Goal: Book appointment/travel/reservation

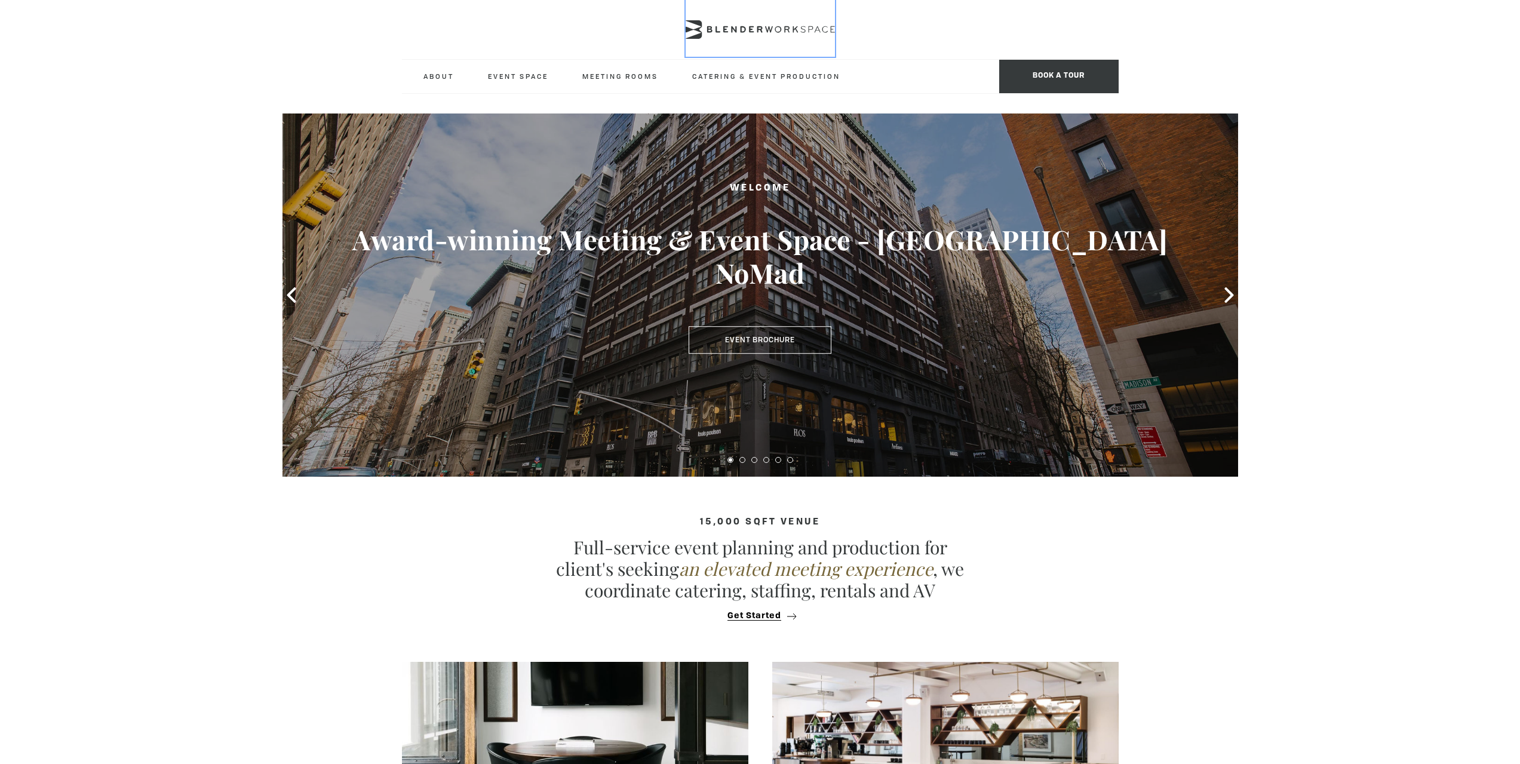
click at [776, 36] on icon at bounding box center [760, 29] width 149 height 19
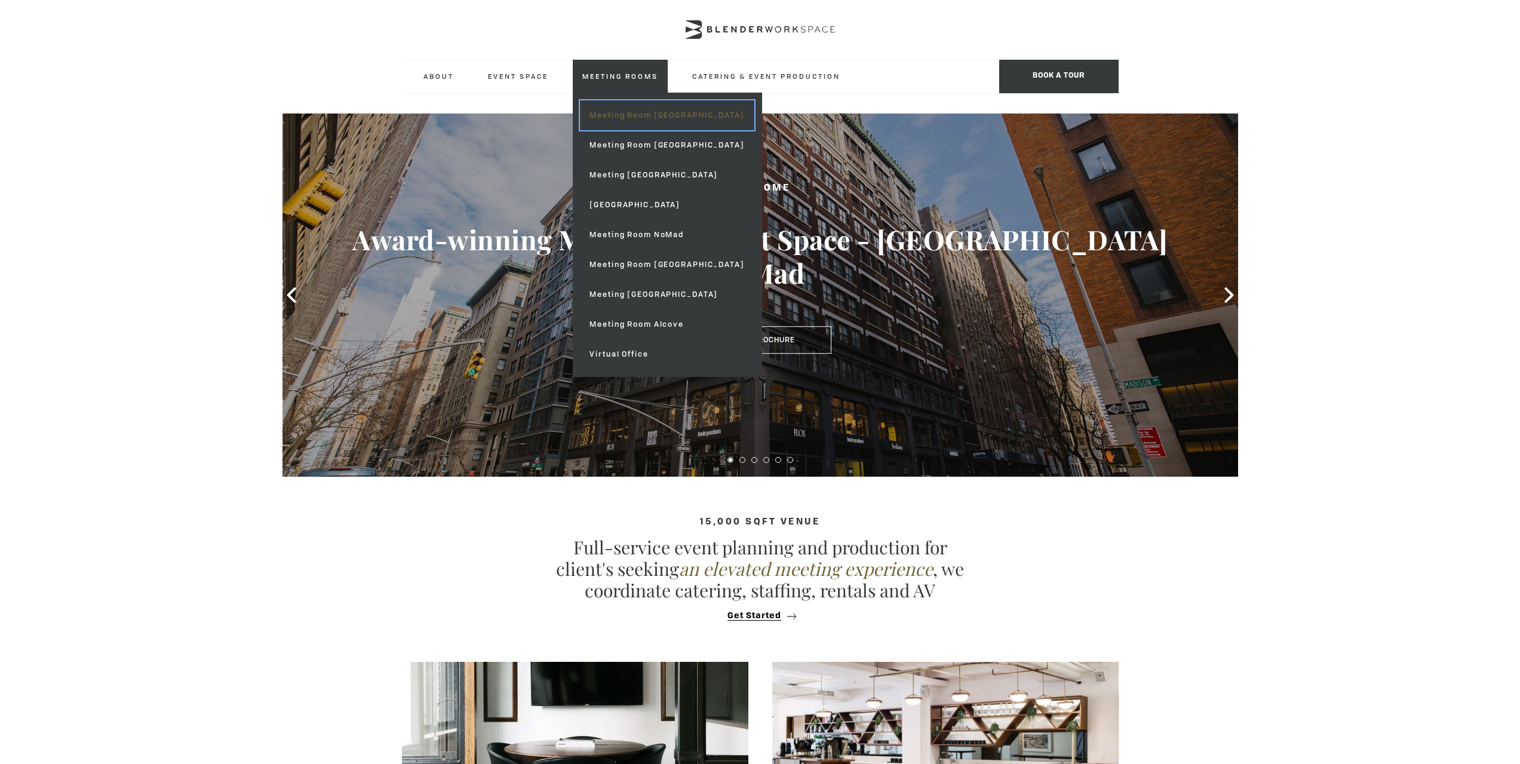
click at [670, 121] on link "Meeting Room [GEOGRAPHIC_DATA]" at bounding box center [667, 115] width 174 height 30
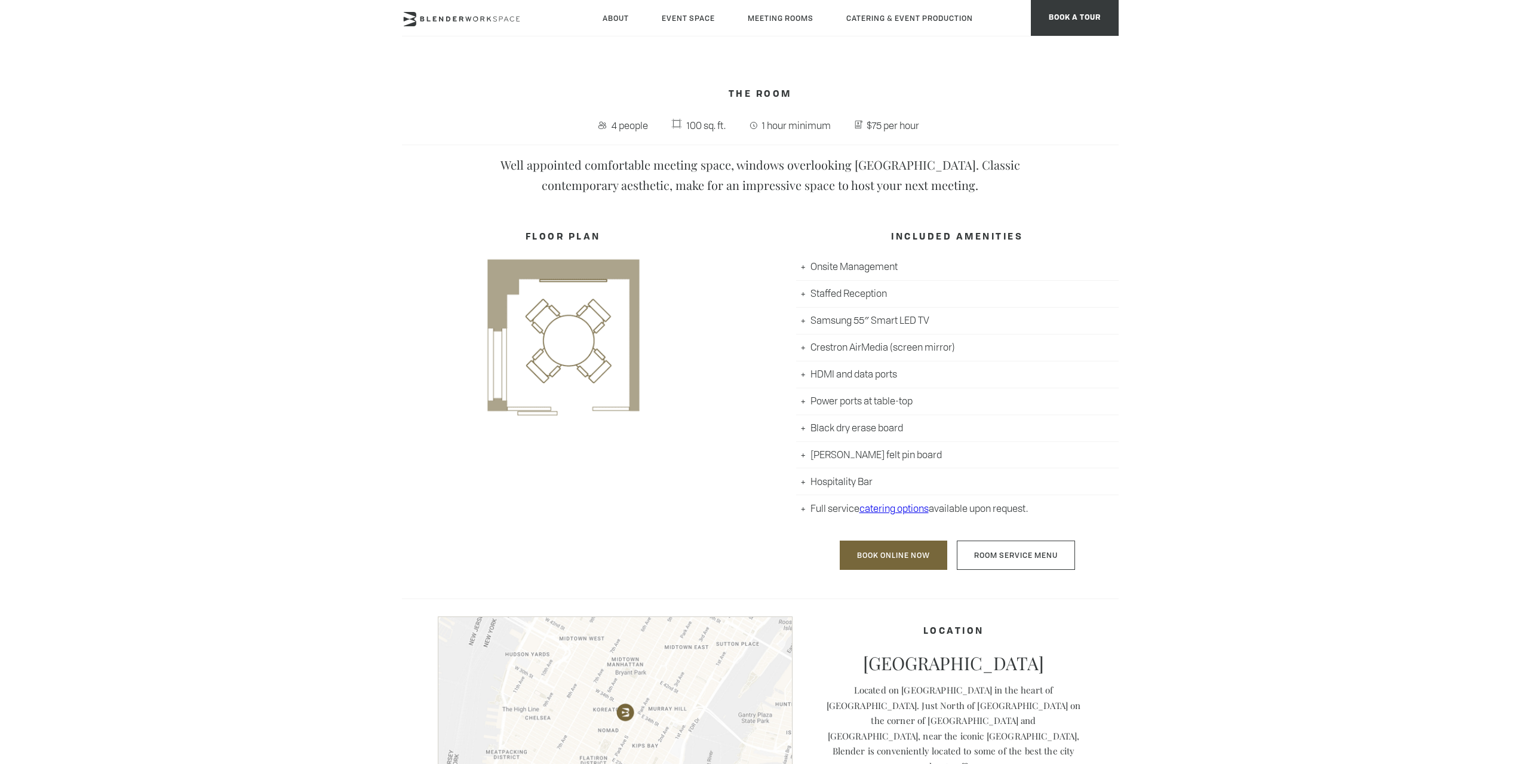
scroll to position [418, 0]
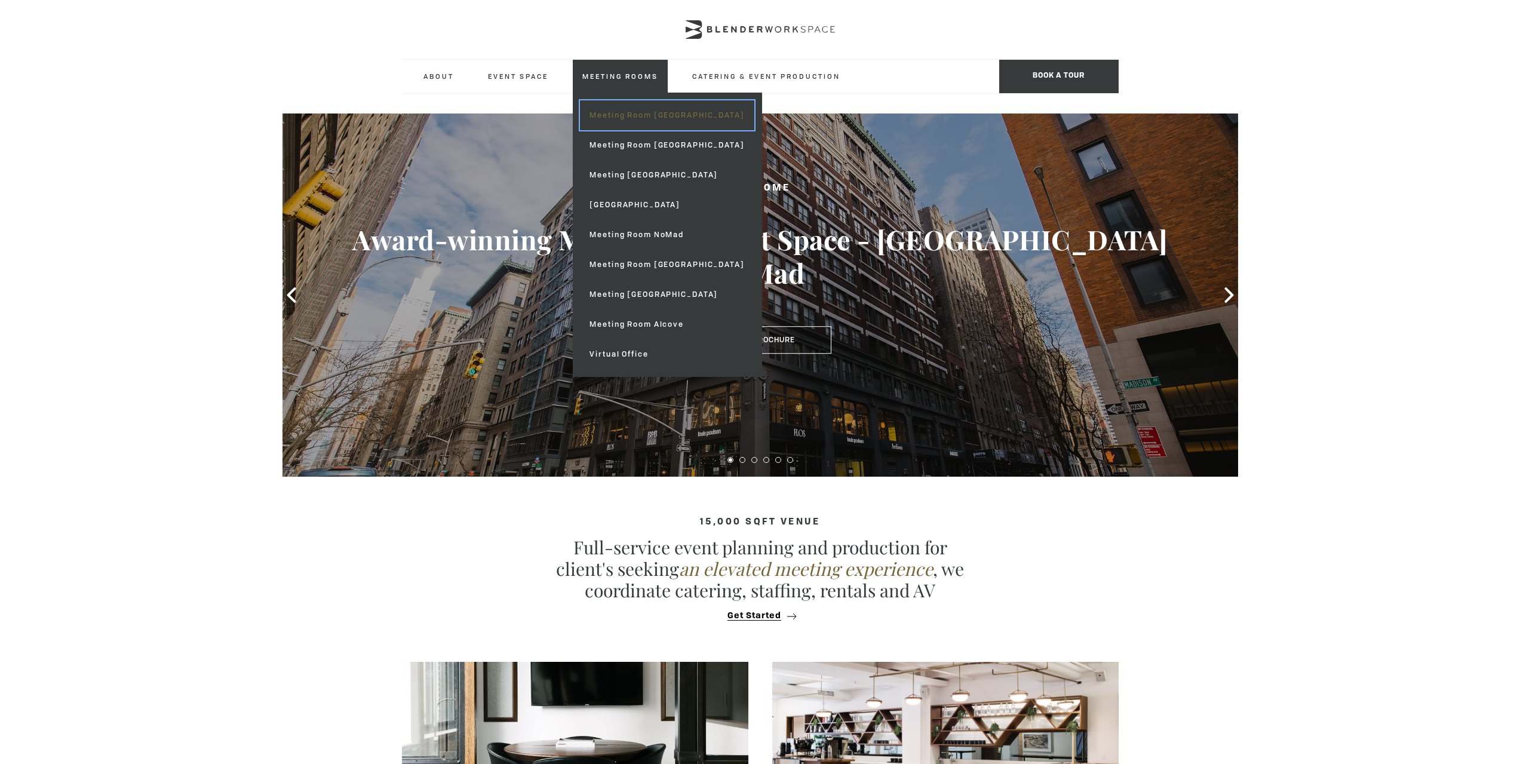
click at [682, 119] on link "Meeting Room [GEOGRAPHIC_DATA]" at bounding box center [667, 115] width 174 height 30
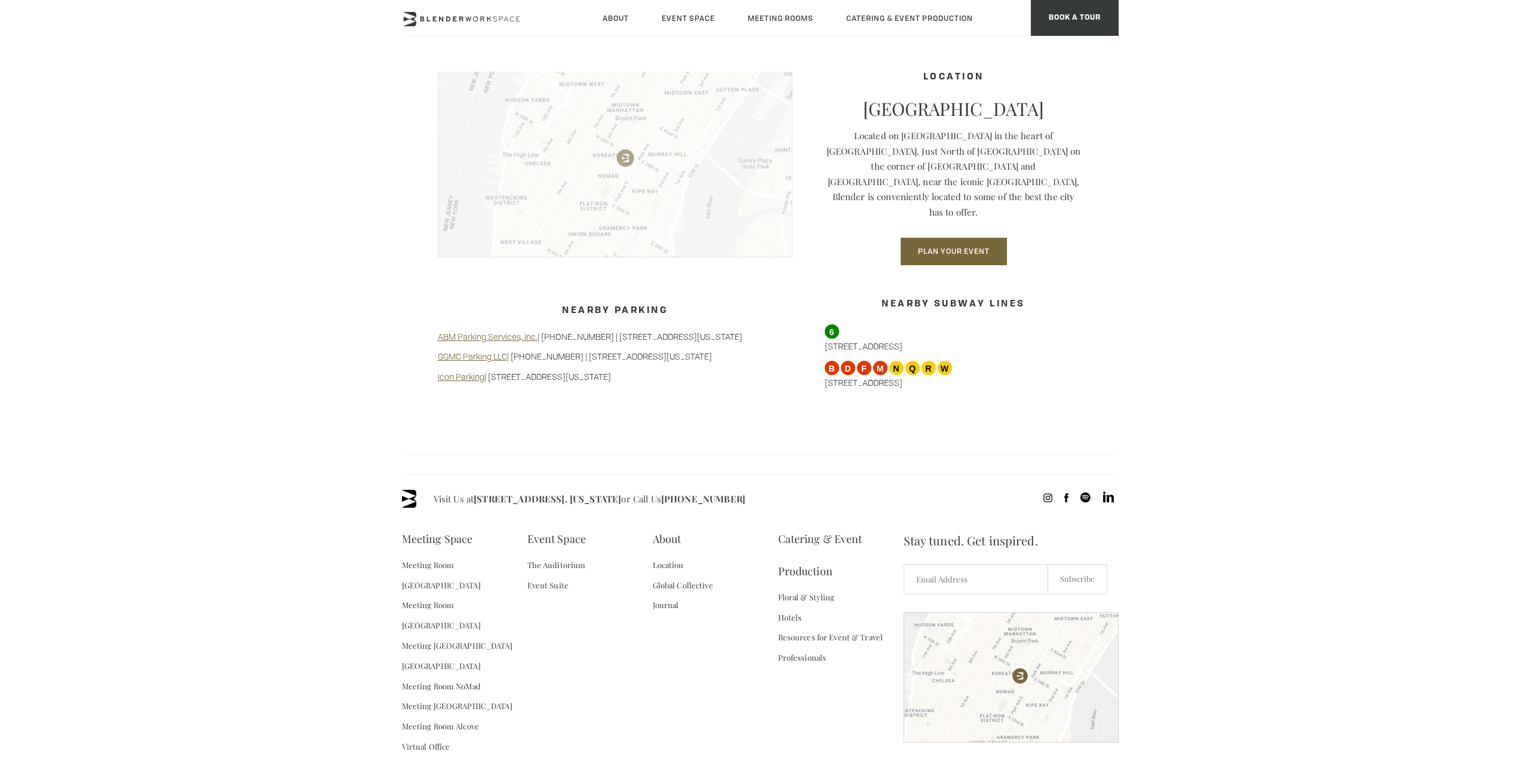
scroll to position [996, 0]
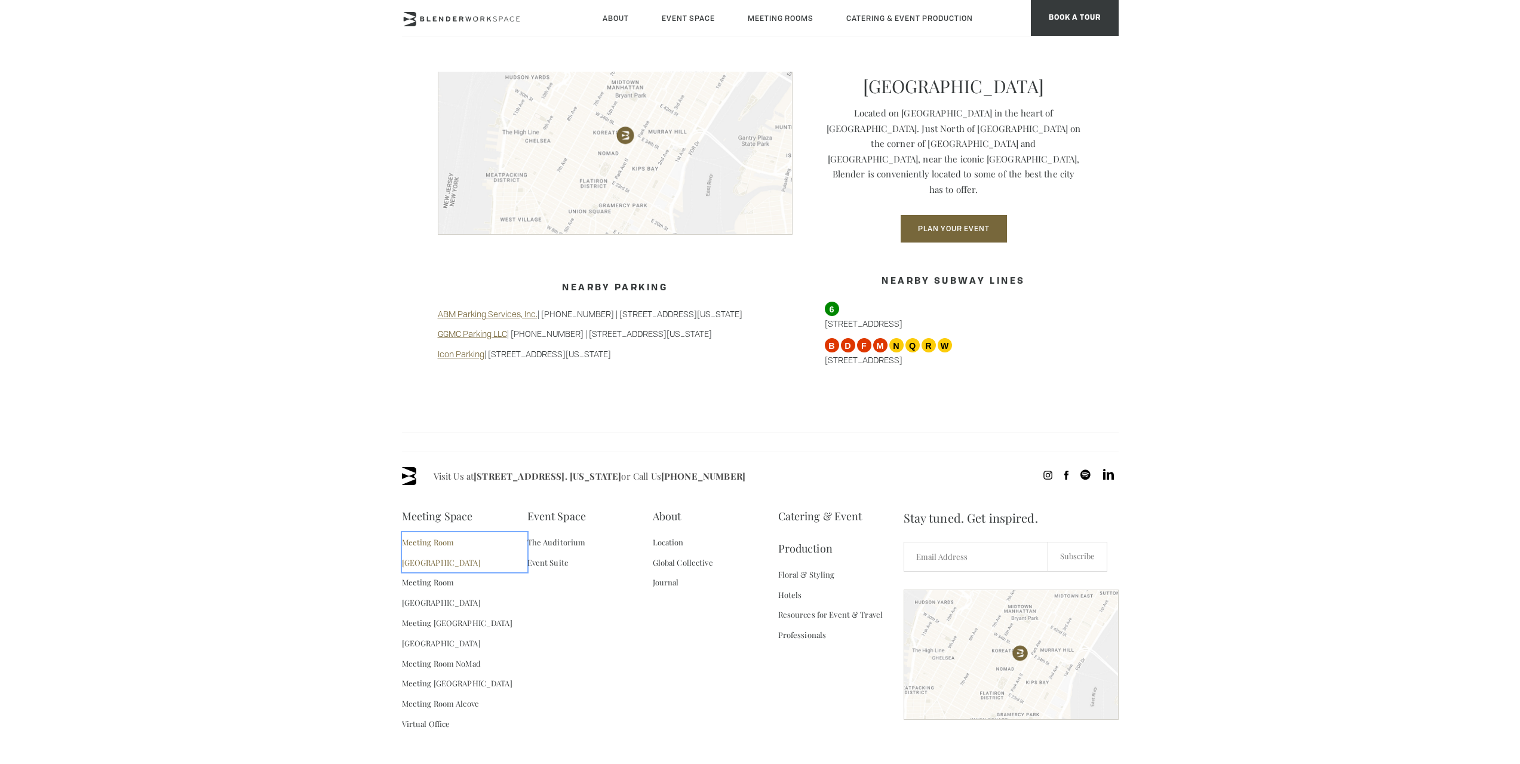
click at [472, 532] on link "Meeting Room [GEOGRAPHIC_DATA]" at bounding box center [464, 552] width 125 height 41
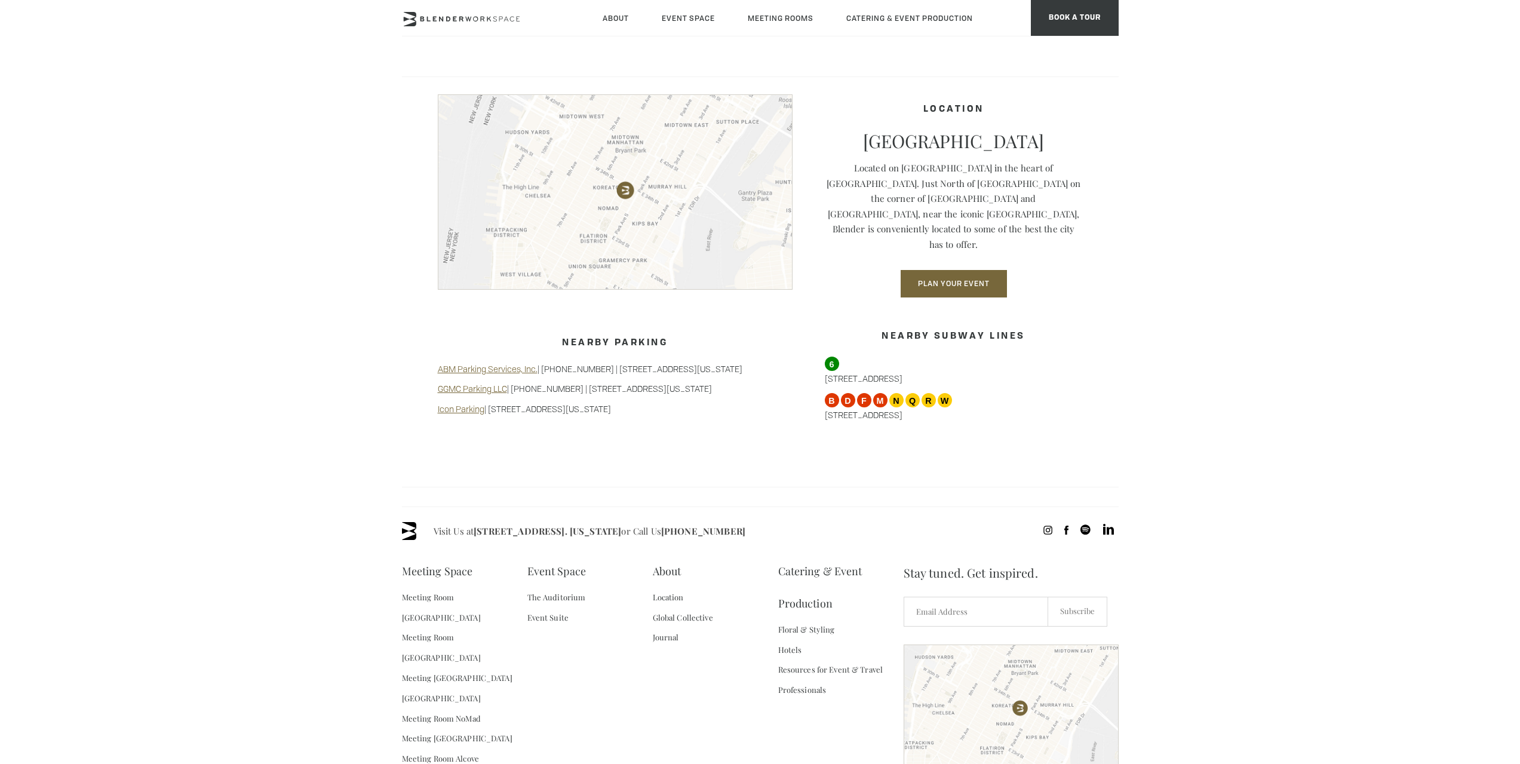
scroll to position [996, 0]
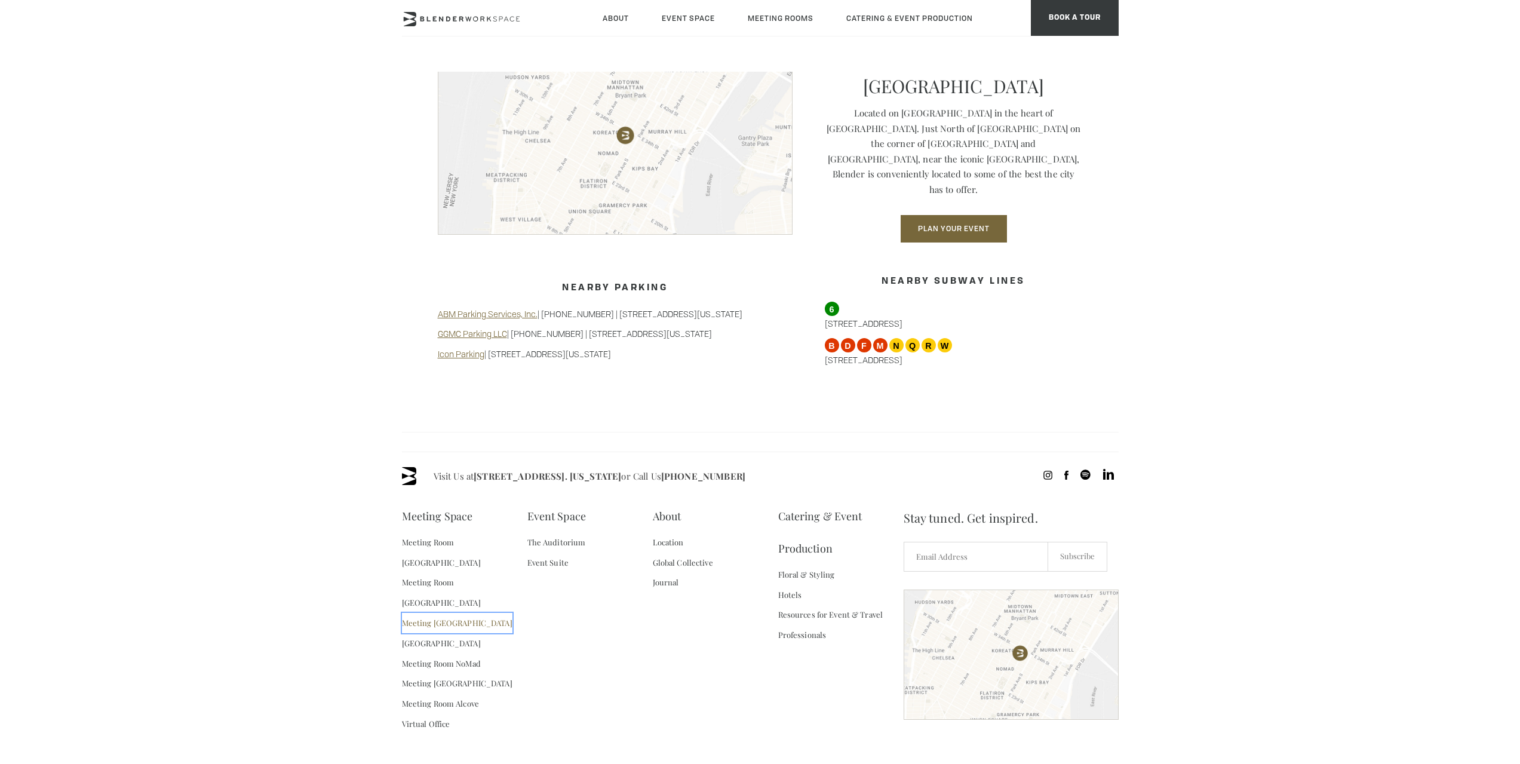
click at [472, 613] on link "Meeting [GEOGRAPHIC_DATA]" at bounding box center [457, 623] width 111 height 20
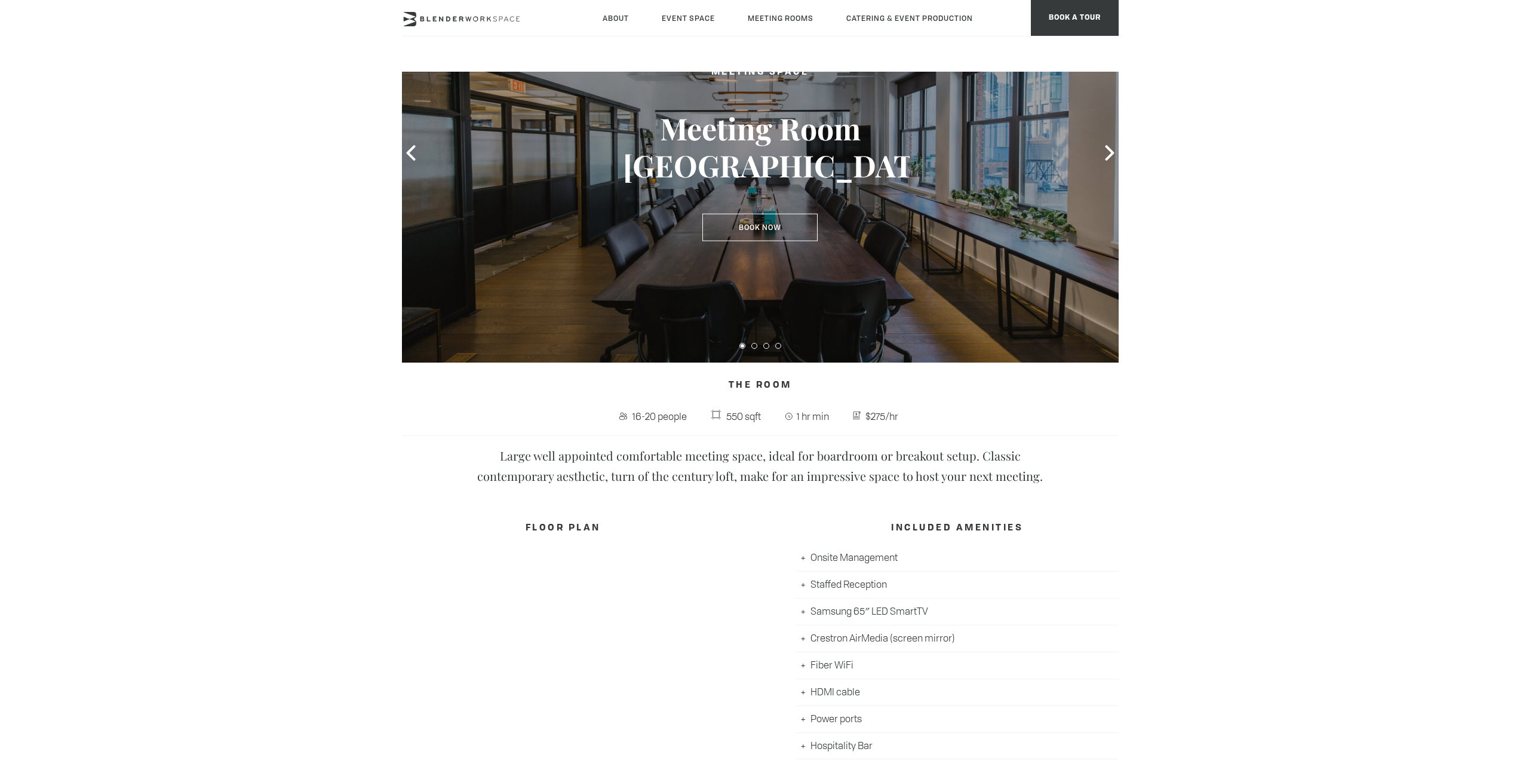
scroll to position [60, 0]
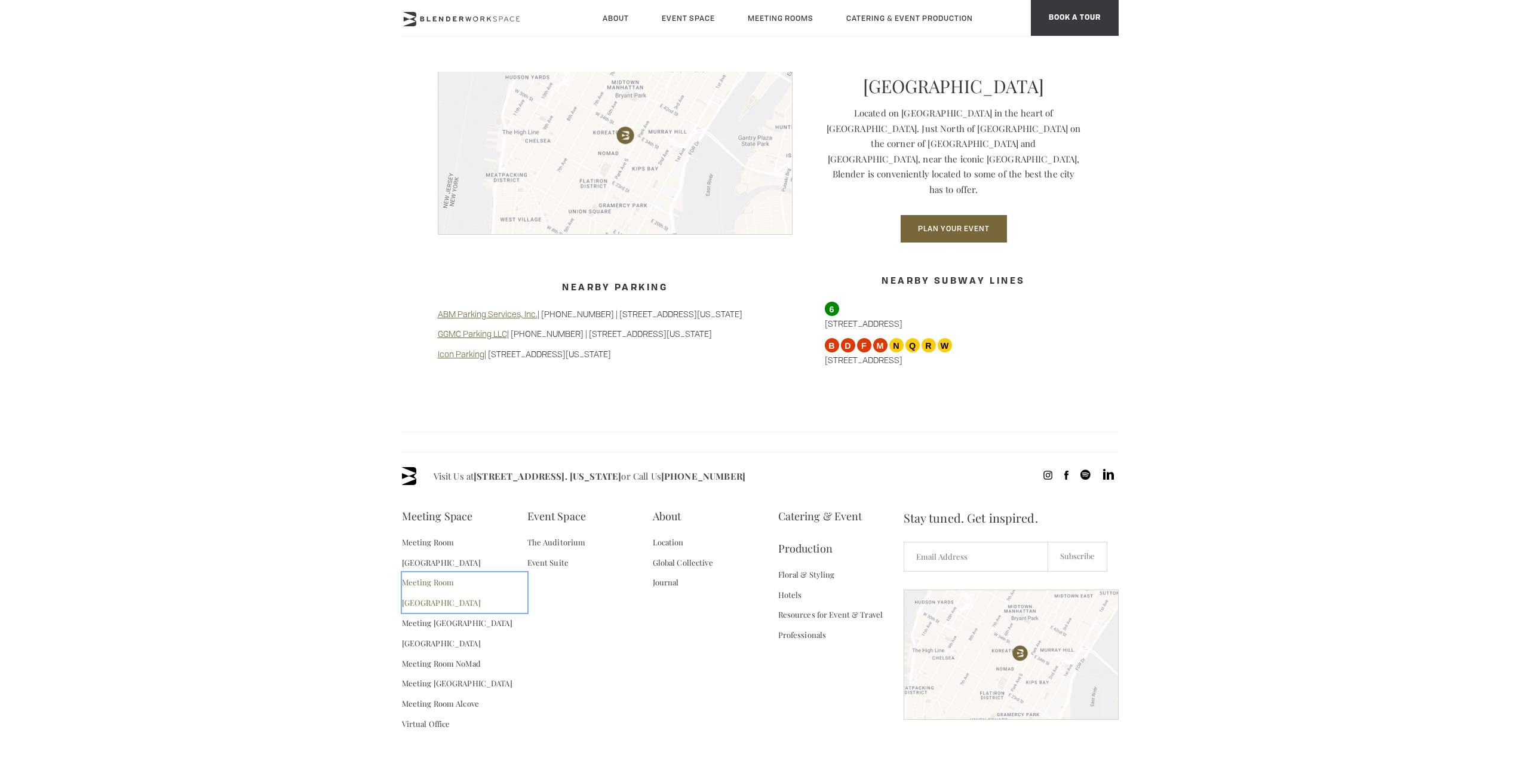
click at [464, 572] on link "Meeting Room [GEOGRAPHIC_DATA]" at bounding box center [464, 592] width 125 height 41
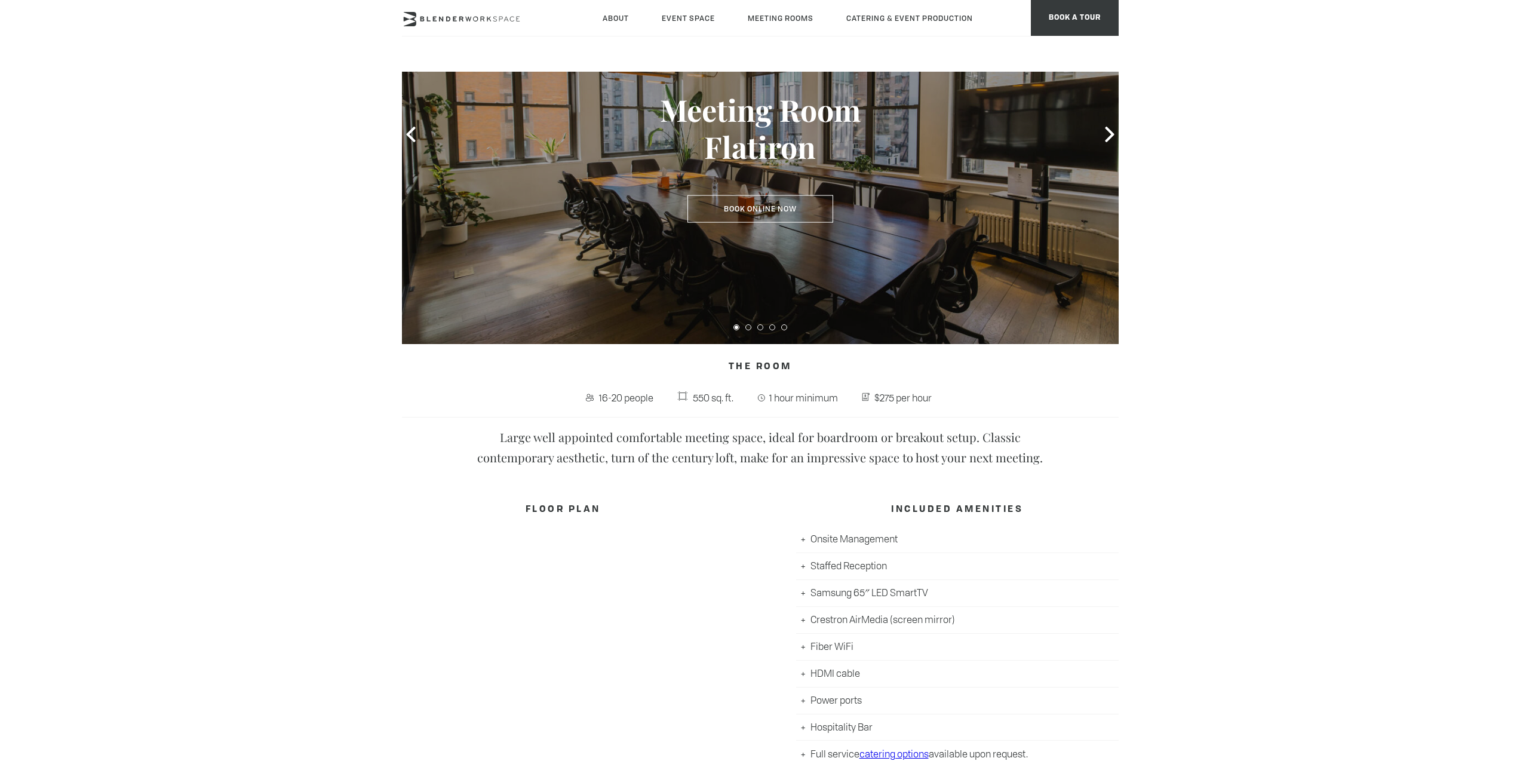
scroll to position [119, 0]
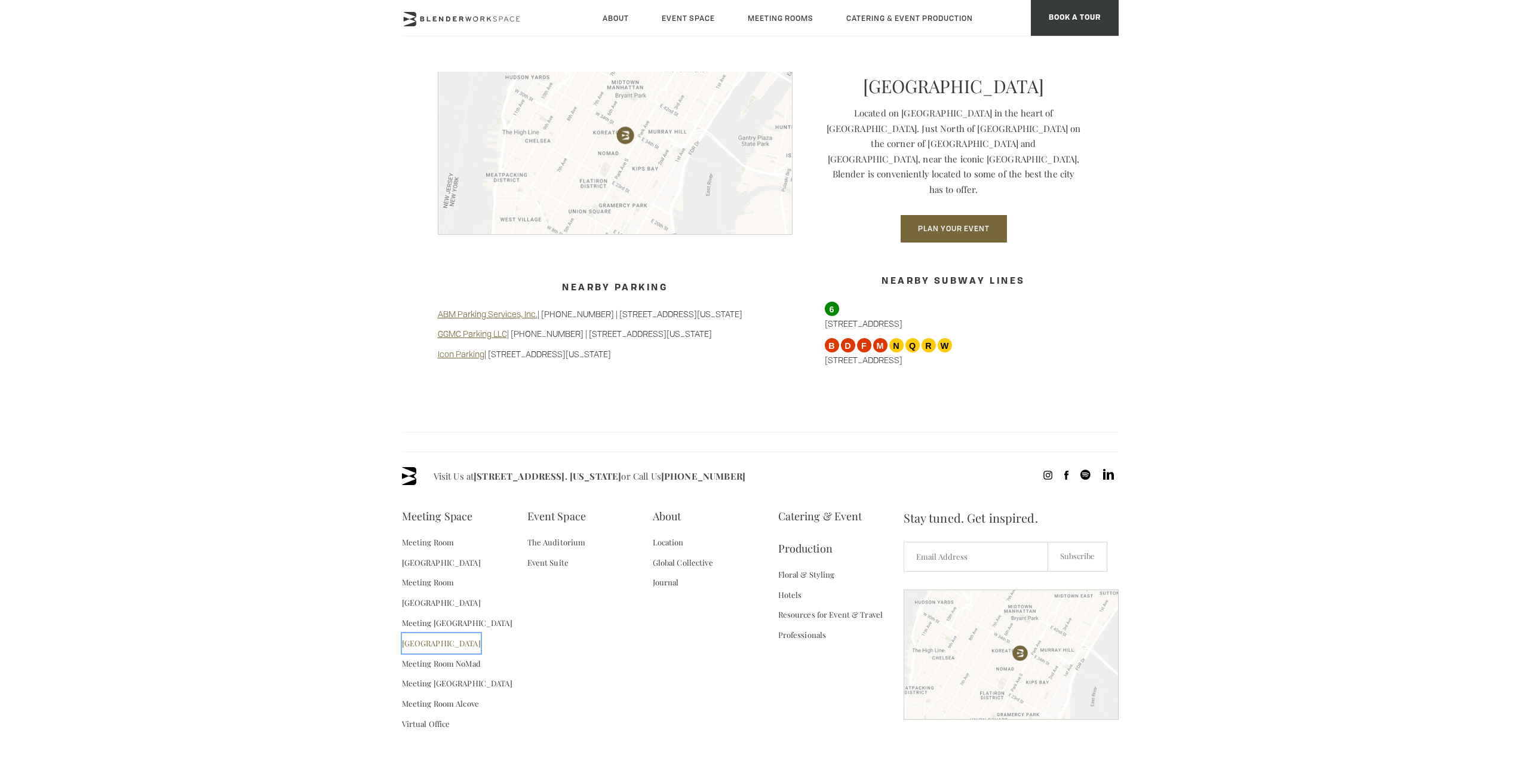
click at [479, 633] on link "[GEOGRAPHIC_DATA]" at bounding box center [441, 643] width 79 height 20
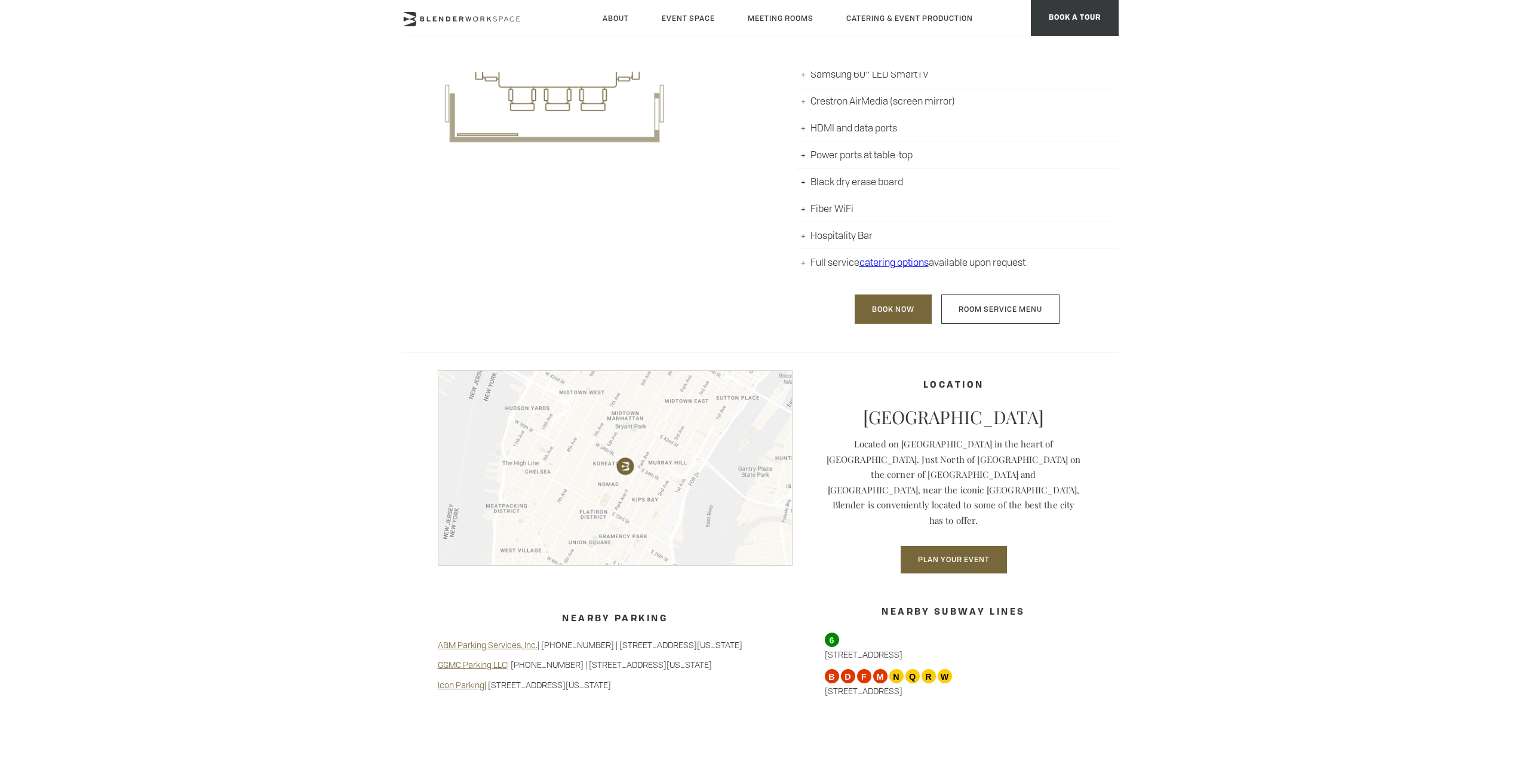
scroll to position [597, 0]
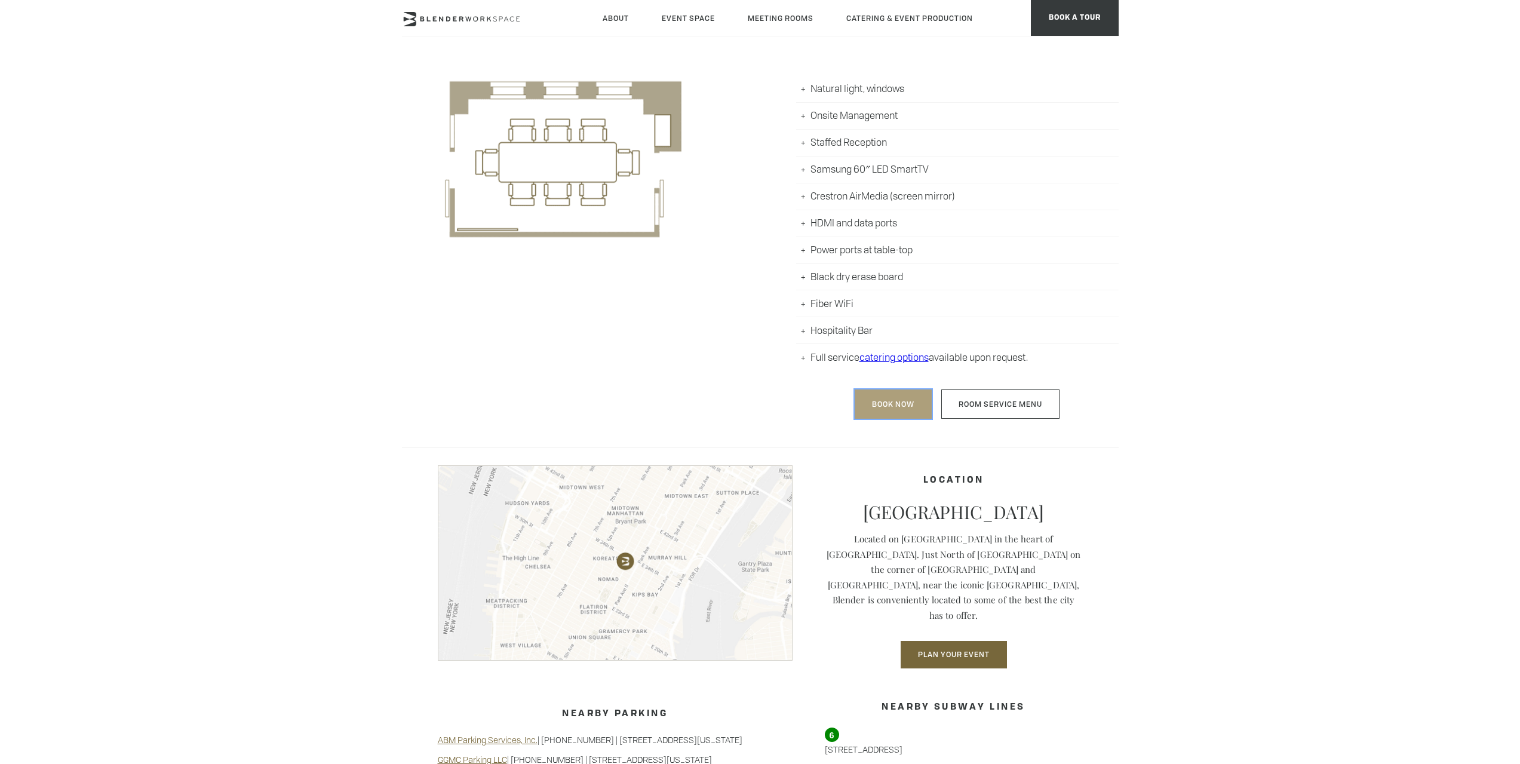
click at [897, 405] on link "Book Now" at bounding box center [893, 404] width 77 height 29
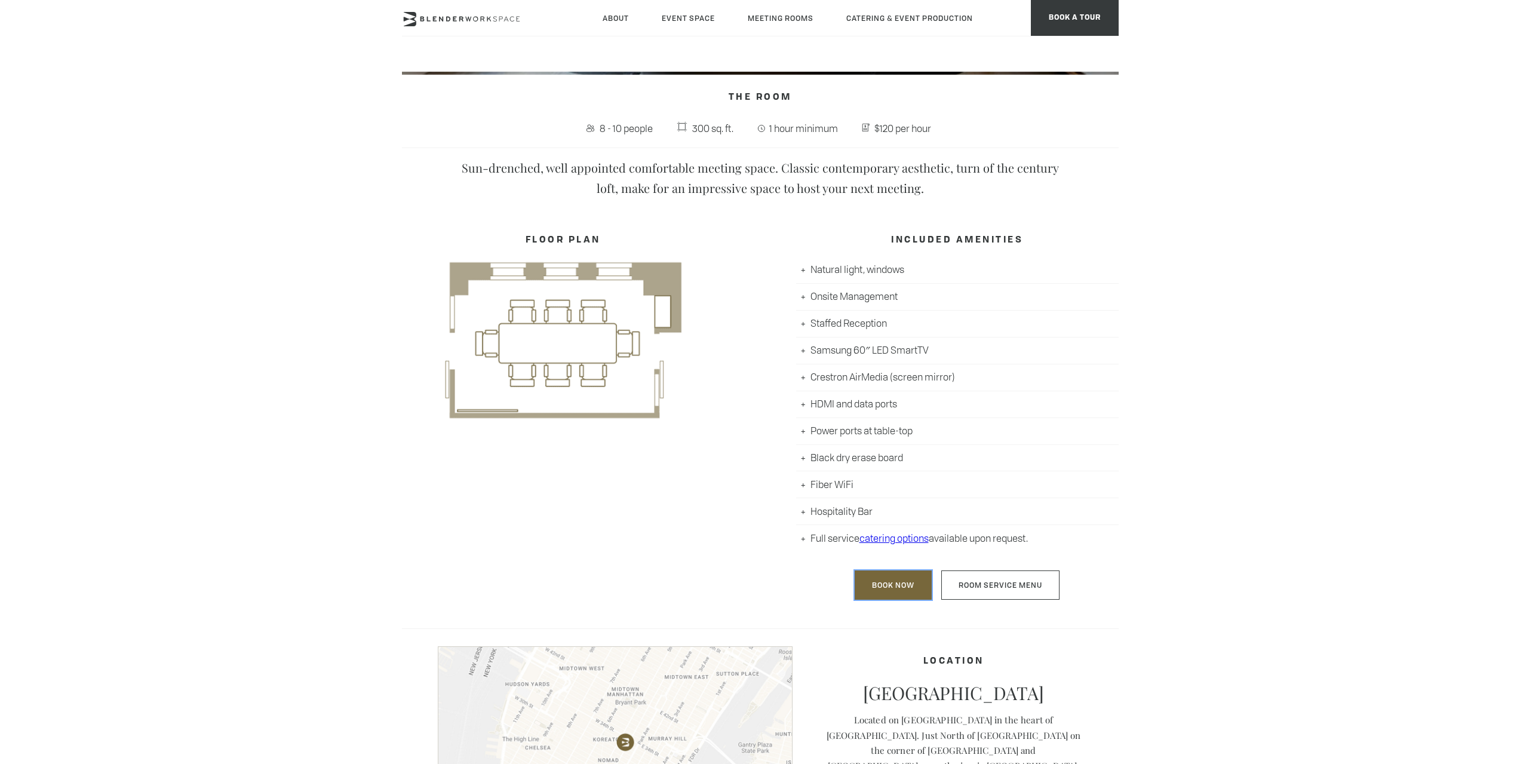
scroll to position [418, 0]
click at [904, 594] on link "Book Now" at bounding box center [893, 583] width 77 height 29
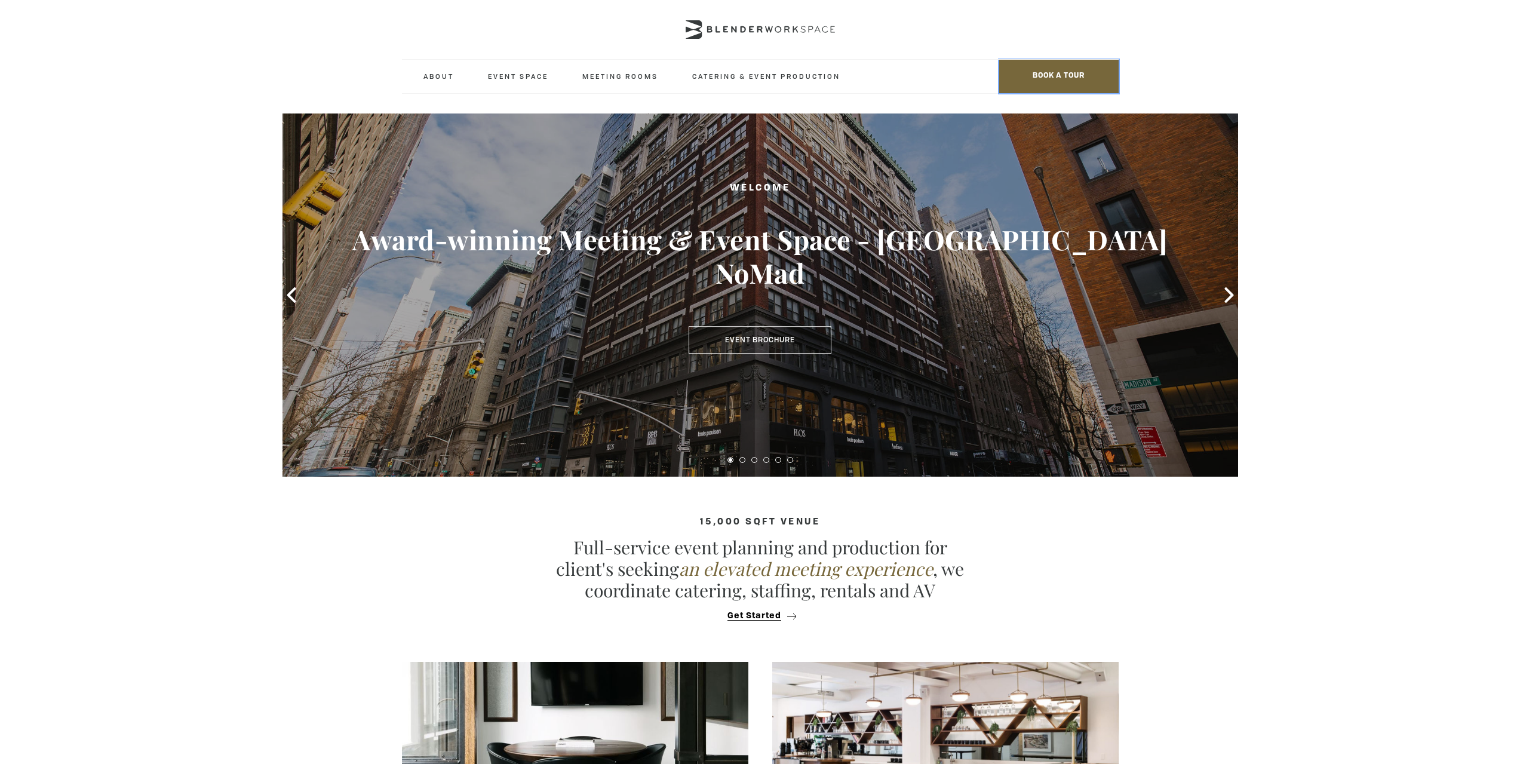
click at [1093, 61] on span "BOOK A TOUR" at bounding box center [1058, 76] width 119 height 33
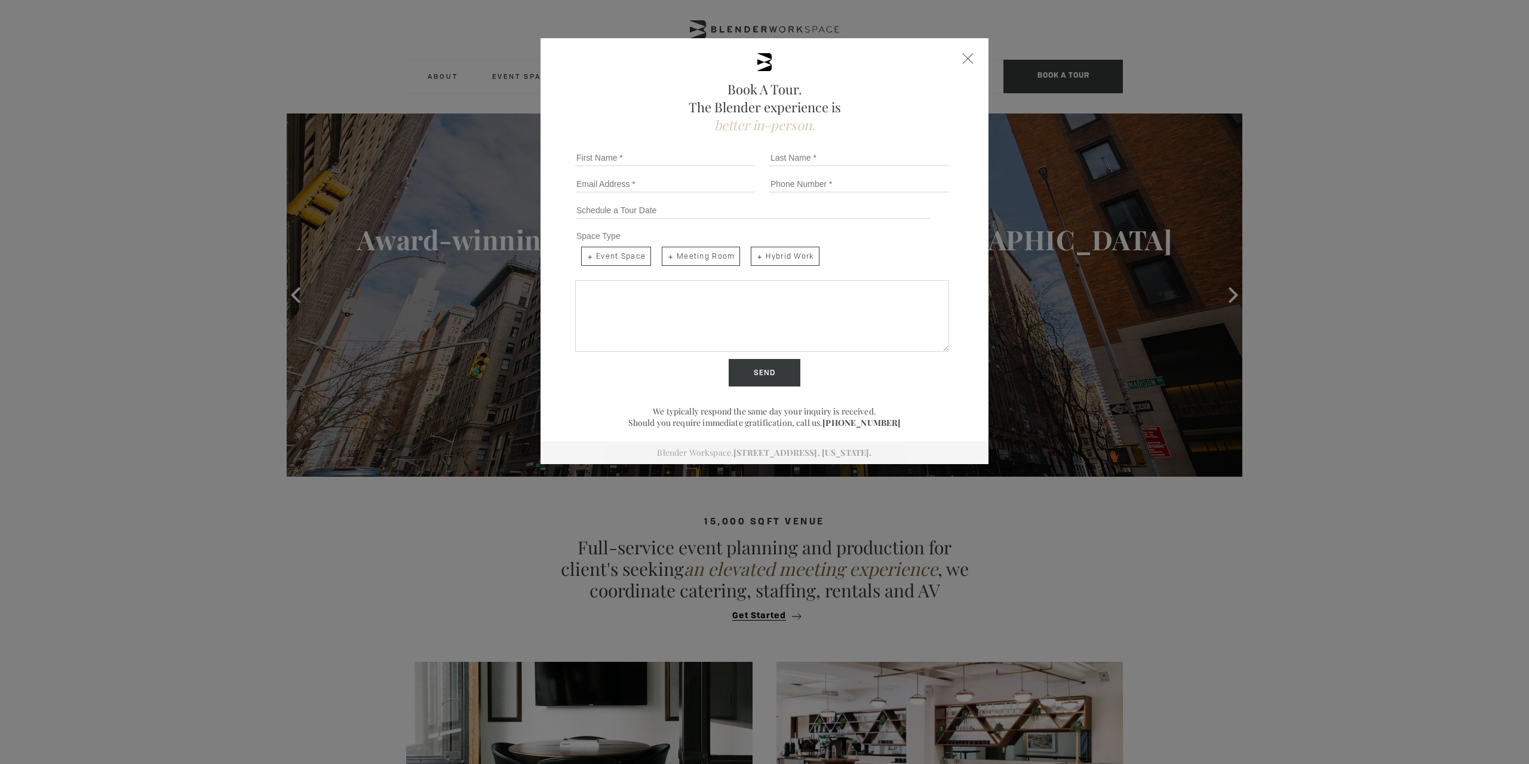
click at [1304, 136] on div "Book A Tour. The Blender experience is better in-person. Team Size 1 2 3 4 5 6 …" at bounding box center [764, 382] width 1529 height 764
click at [967, 57] on div "Close form" at bounding box center [968, 58] width 11 height 11
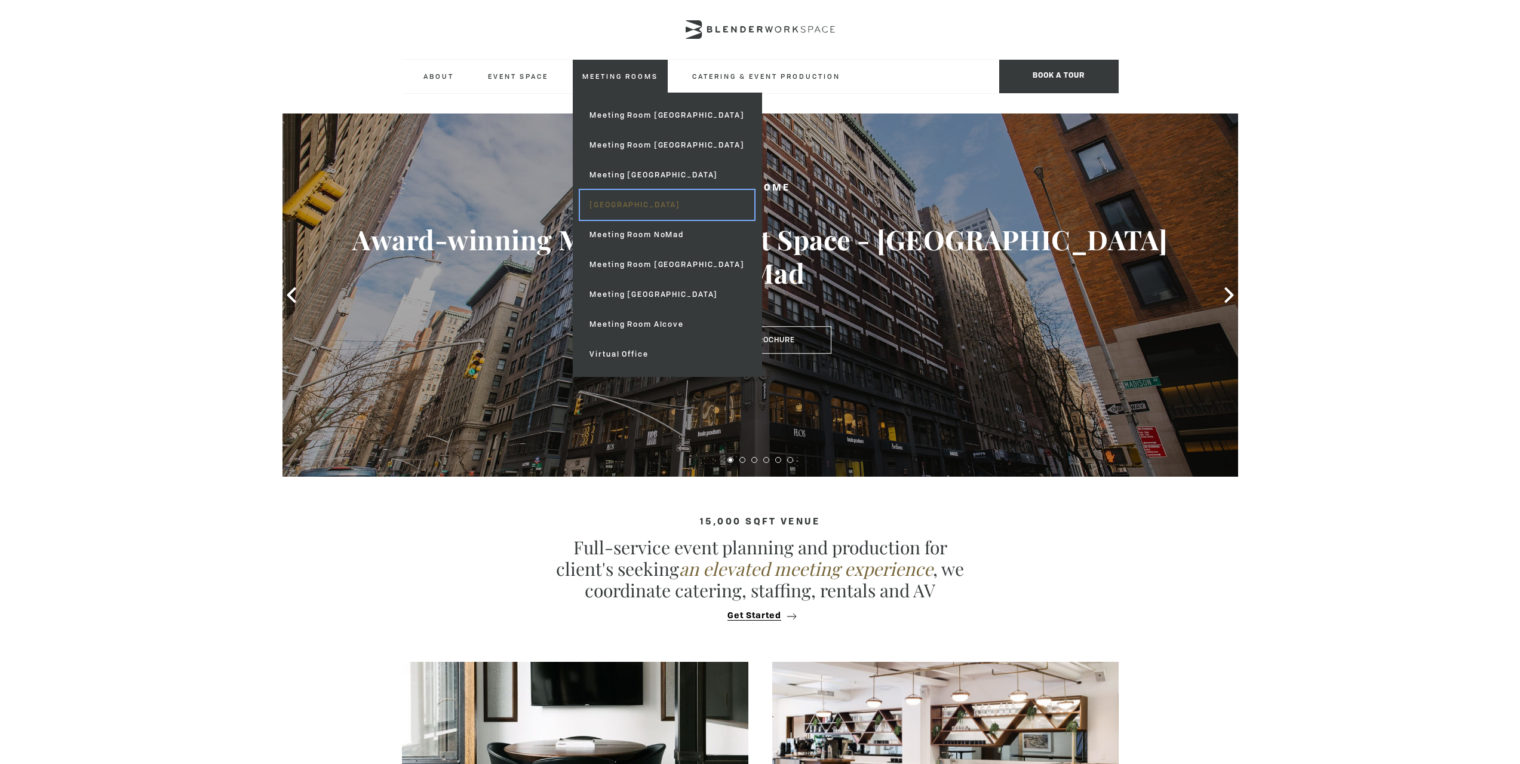
click at [660, 192] on link "[GEOGRAPHIC_DATA]" at bounding box center [667, 205] width 174 height 30
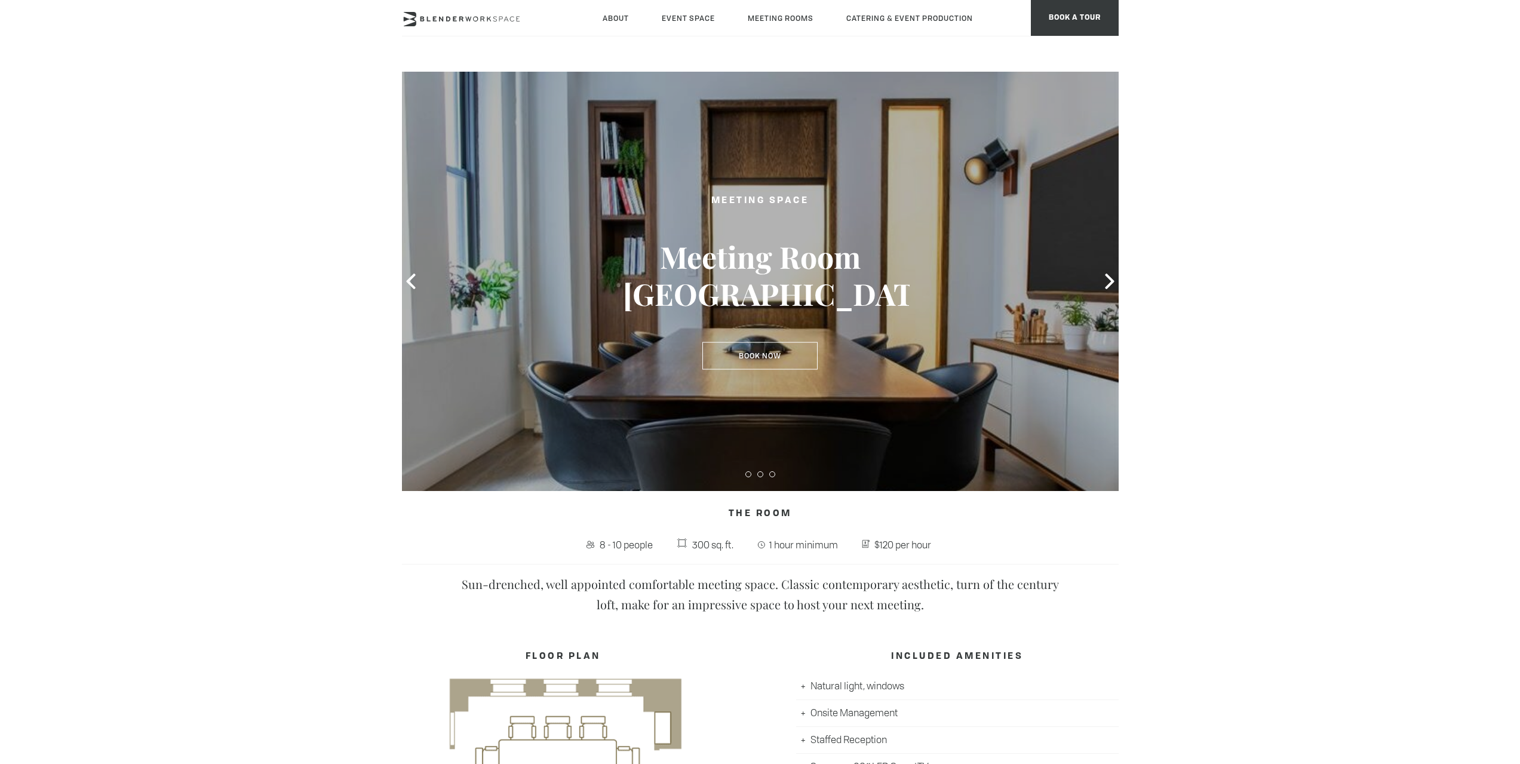
type div "[DATE]"
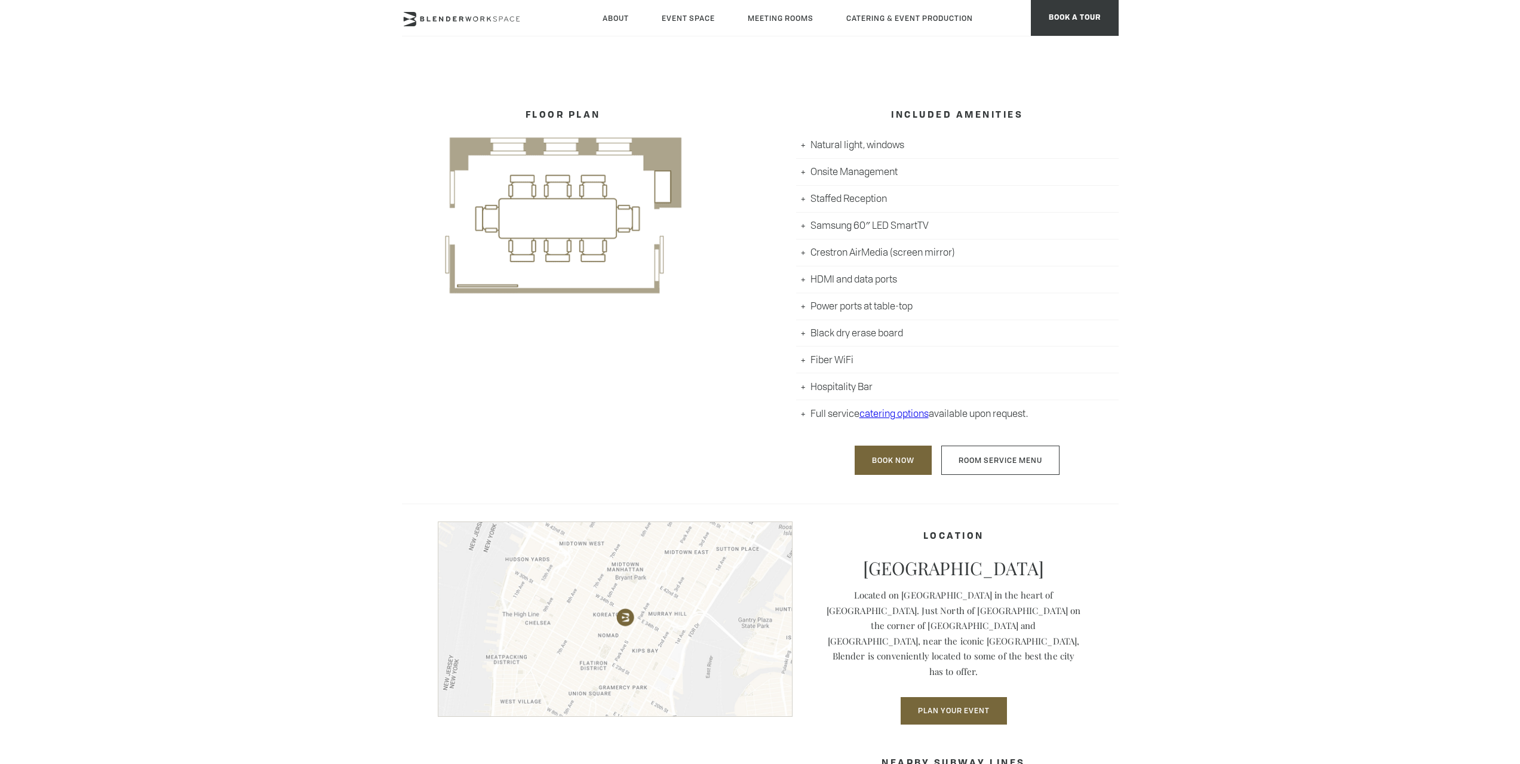
scroll to position [597, 0]
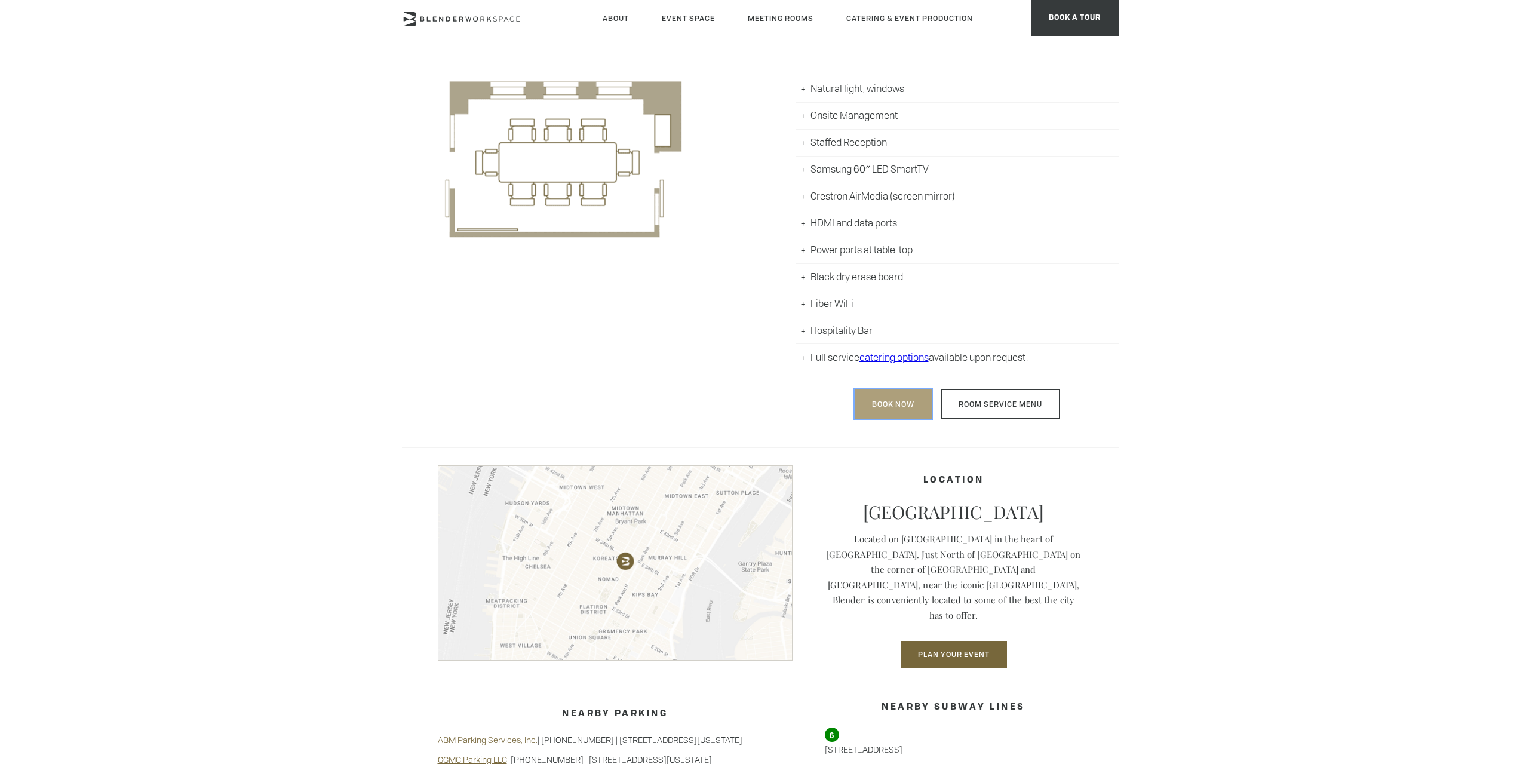
click at [896, 401] on link "Book Now" at bounding box center [893, 404] width 77 height 29
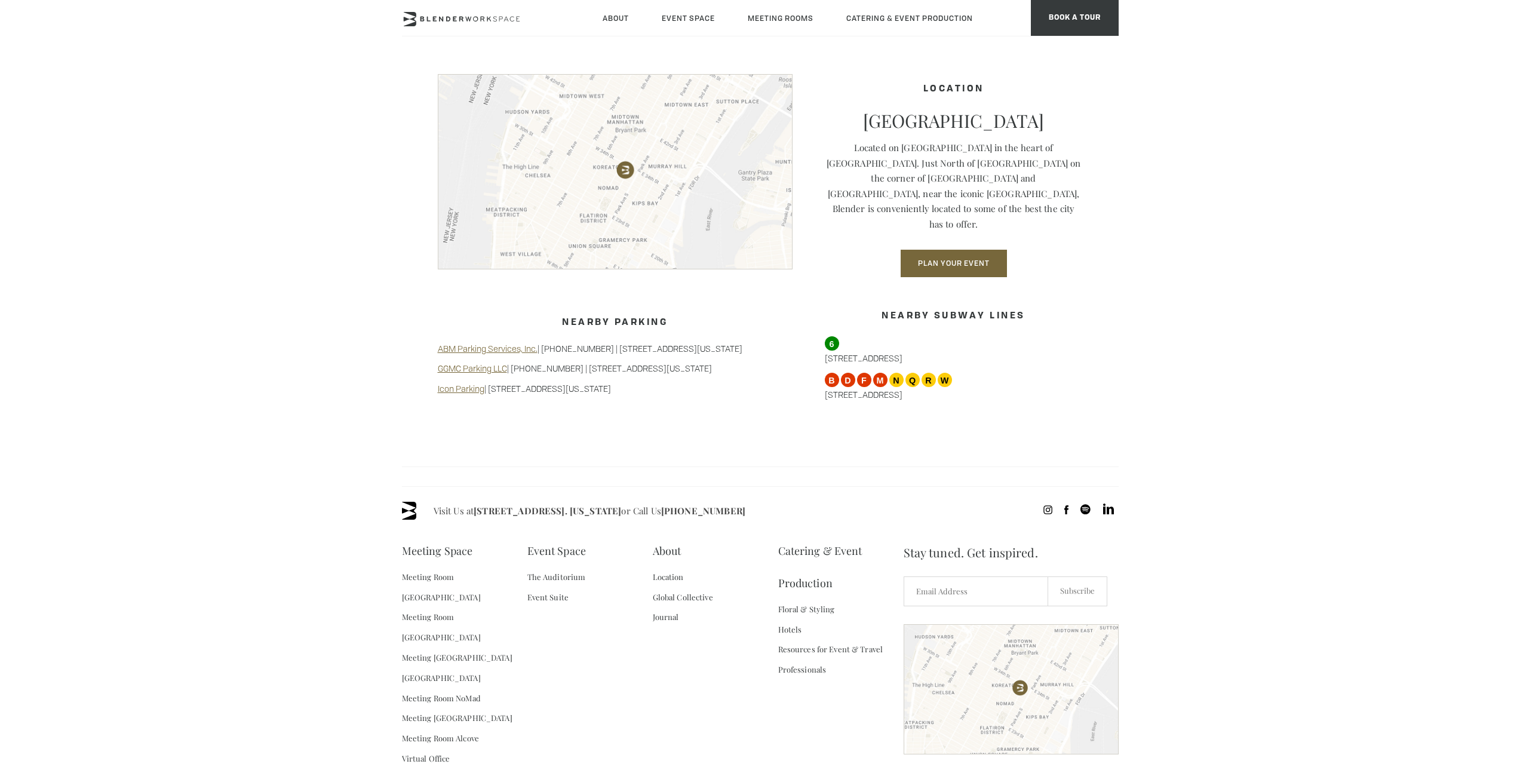
scroll to position [1023, 0]
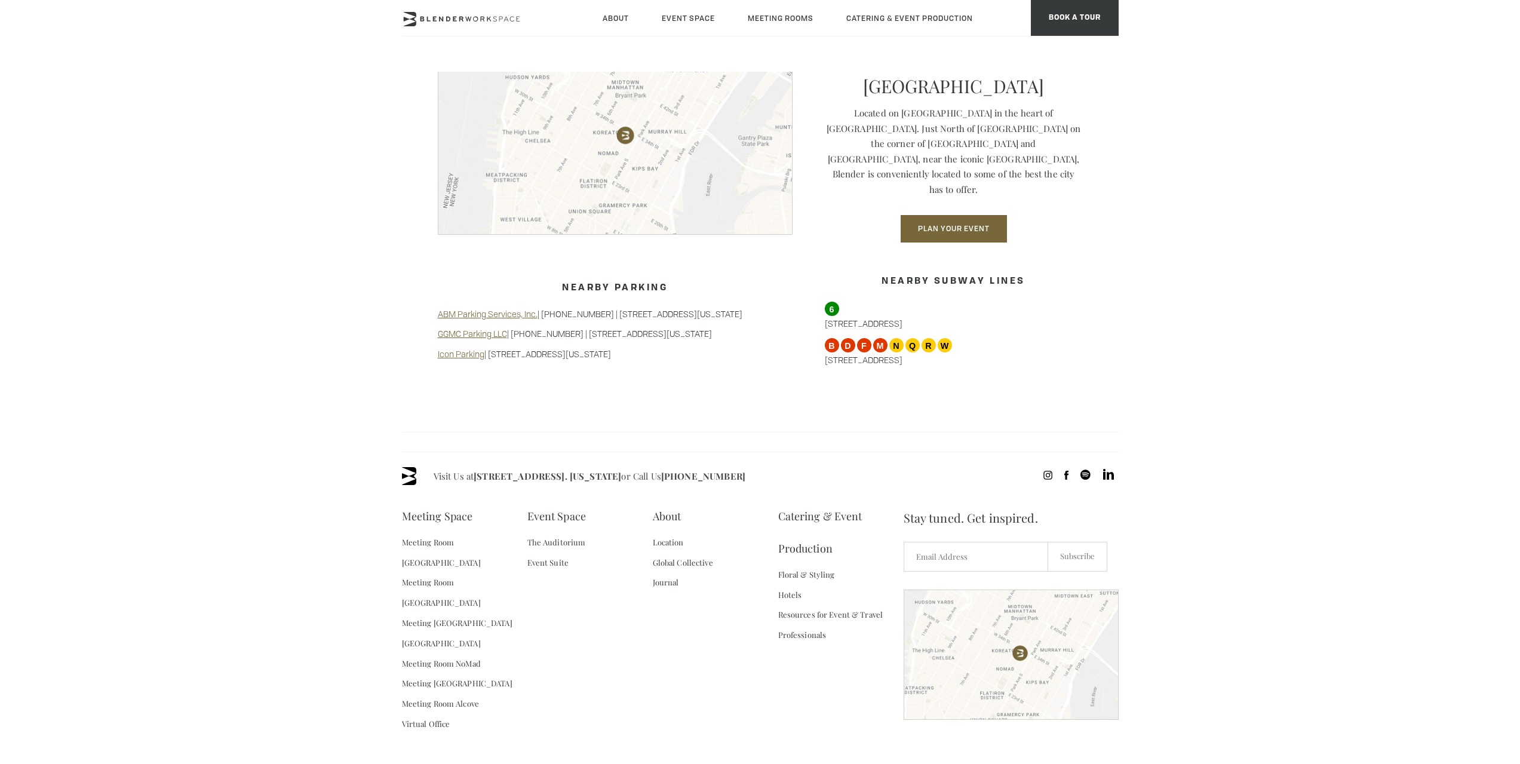
click at [1357, 580] on footer "Visit Us at 135 Madison Ave / E 31st St - Fl 8. New York or Call Us (718) 395-4…" at bounding box center [760, 623] width 1520 height 342
